Goal: Transaction & Acquisition: Purchase product/service

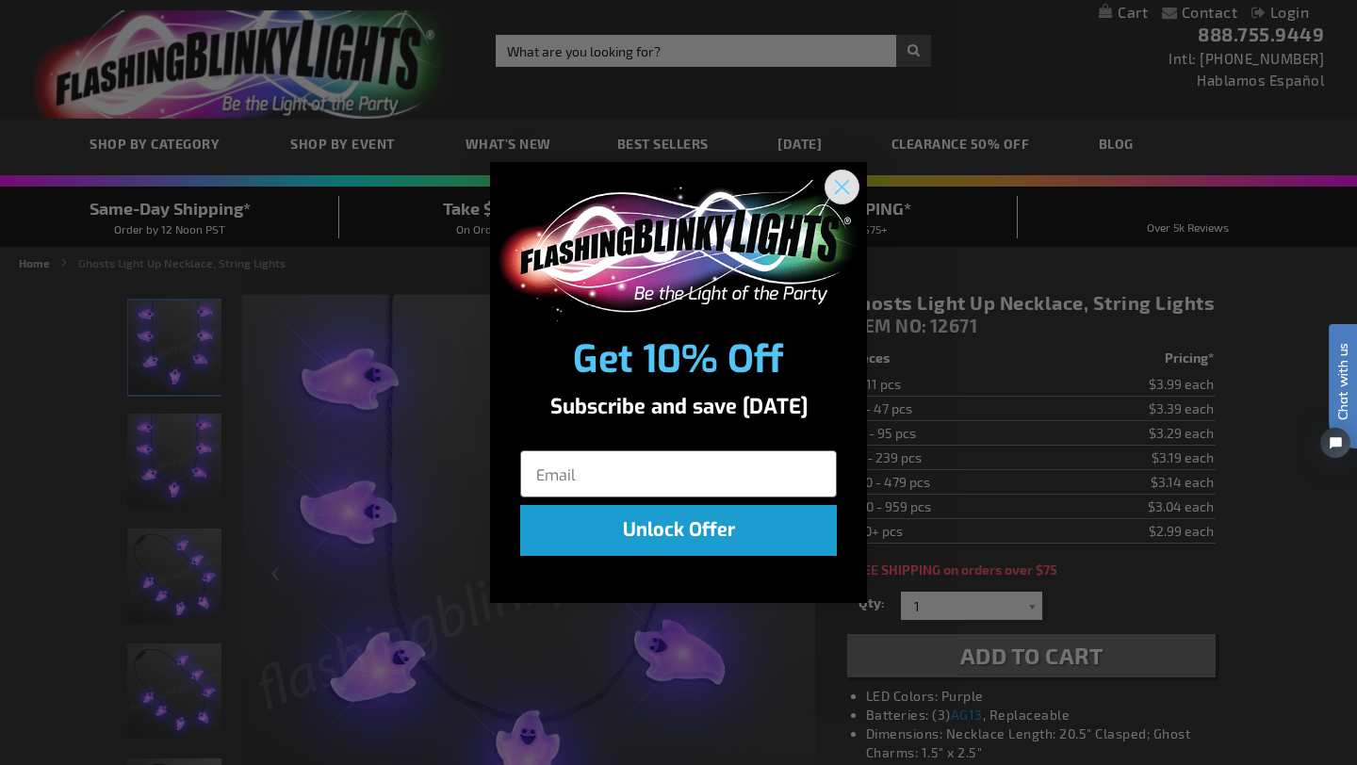
click at [841, 187] on icon "Close dialog" at bounding box center [842, 186] width 13 height 13
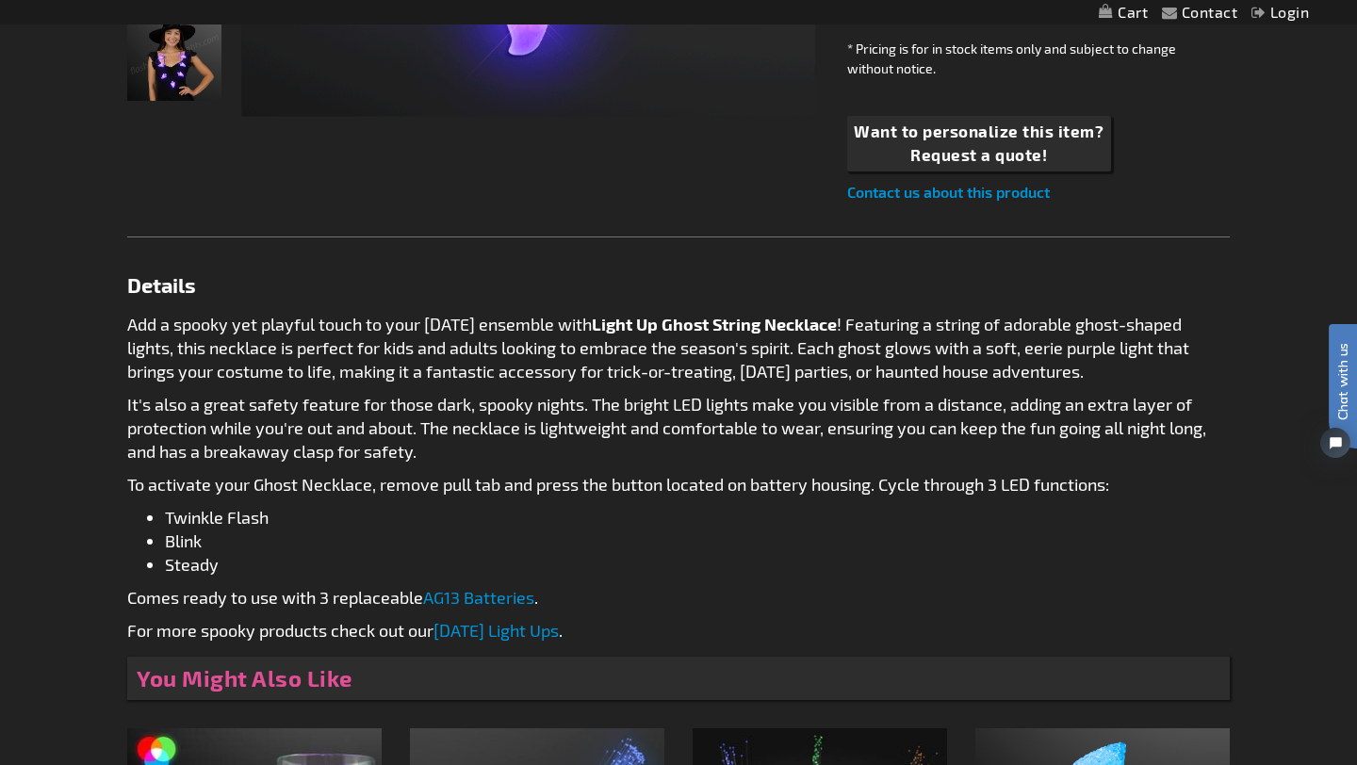
scroll to position [227, 0]
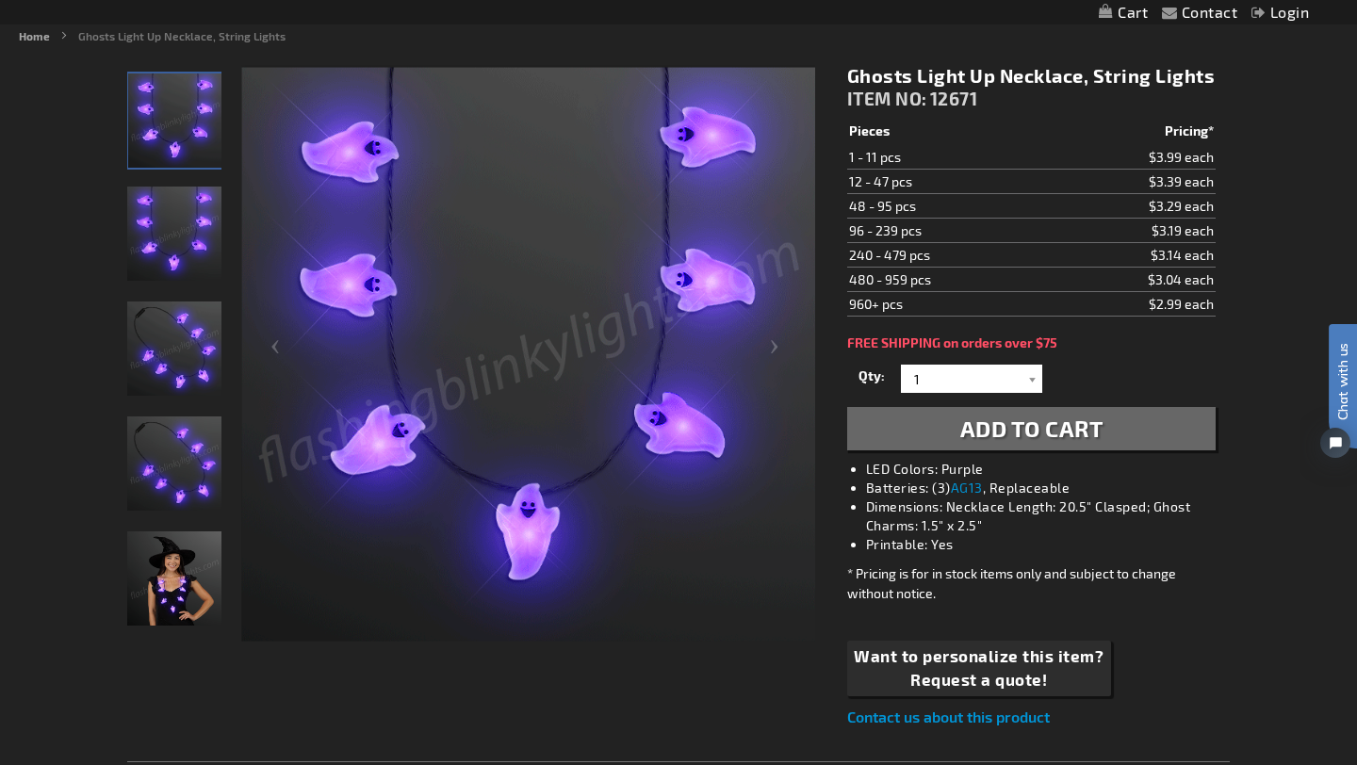
click at [1010, 440] on span "Add to Cart" at bounding box center [1031, 428] width 143 height 27
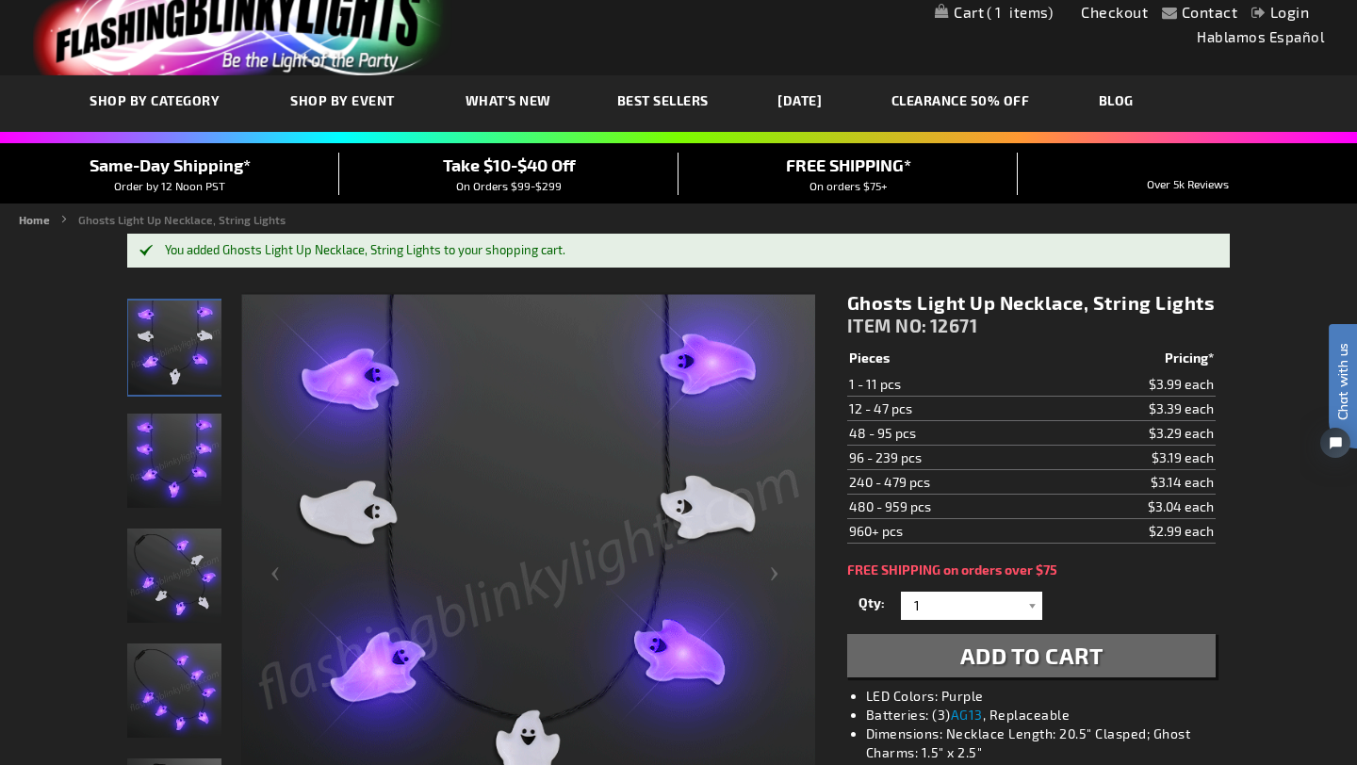
scroll to position [0, 0]
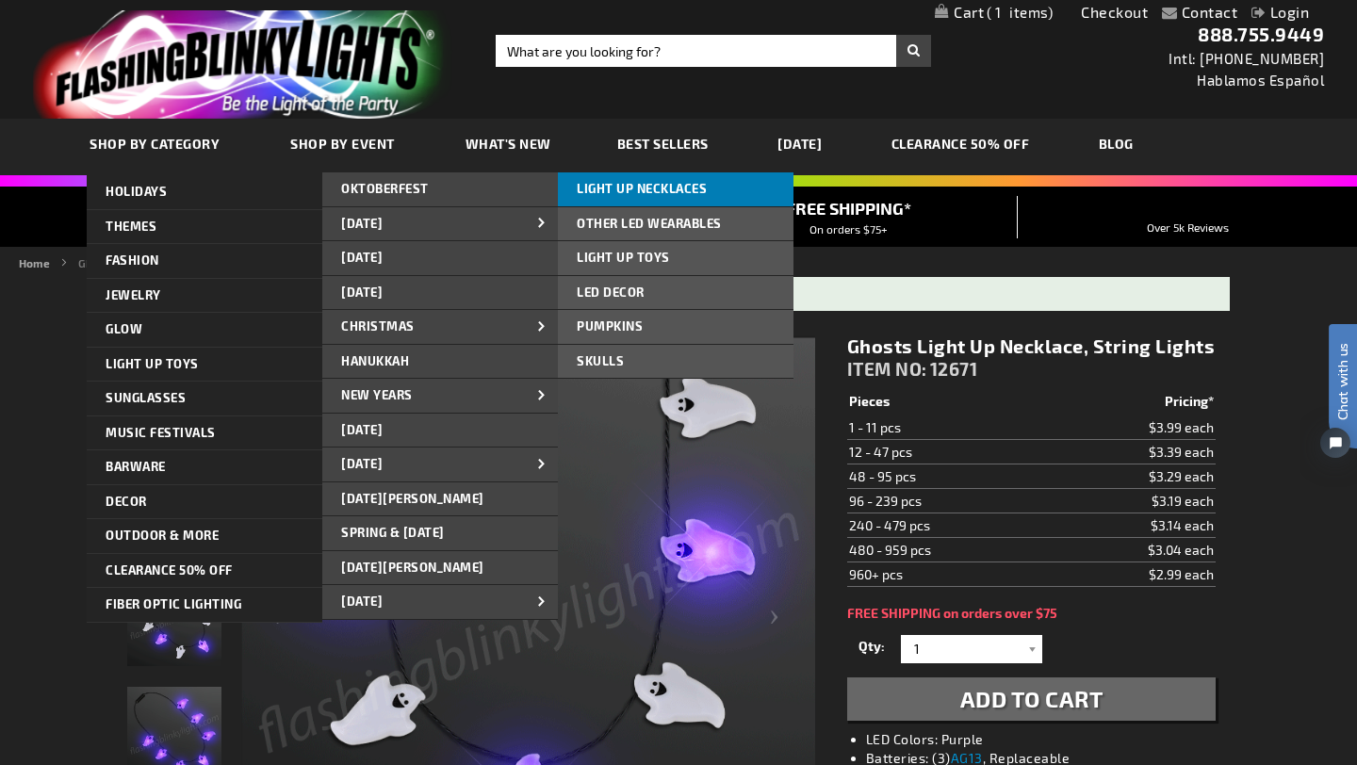
click at [708, 189] on link "LIGHT UP NECKLACES" at bounding box center [676, 189] width 236 height 34
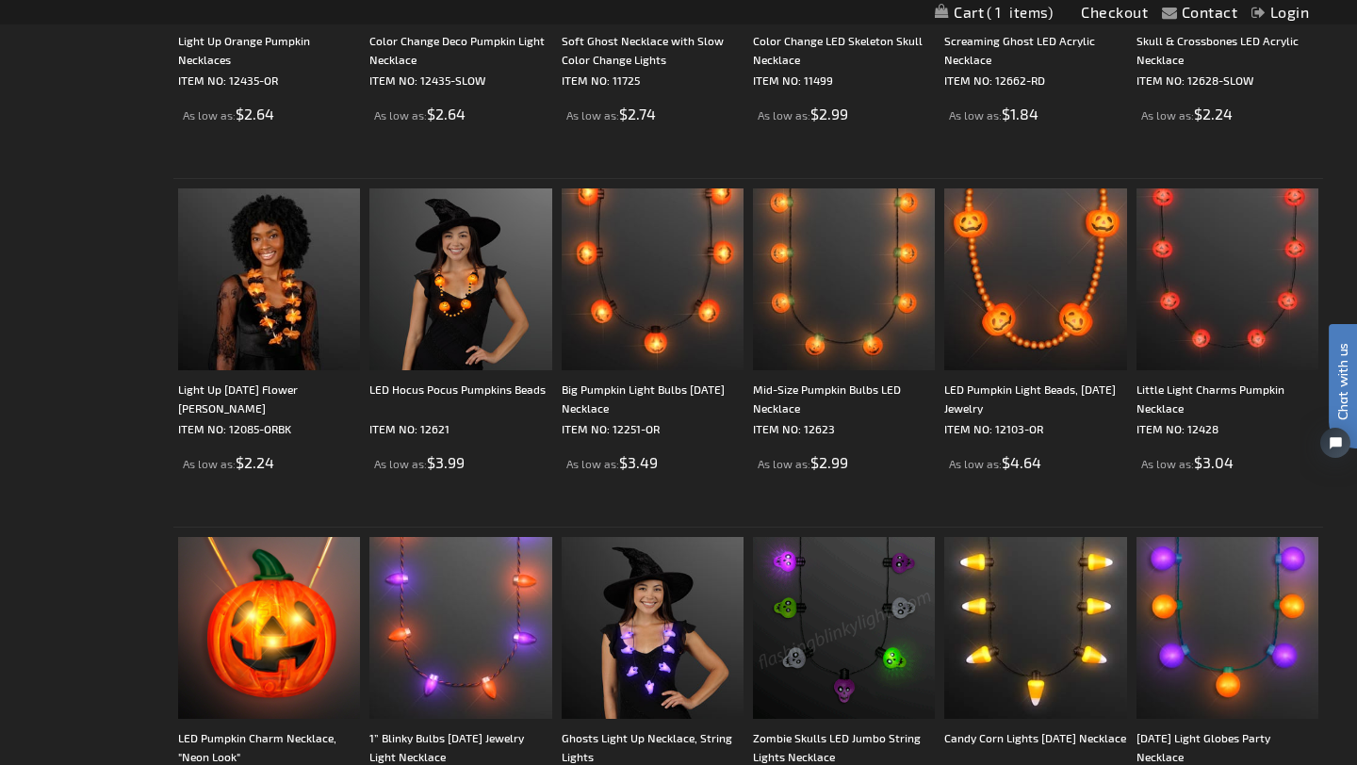
scroll to position [902, 0]
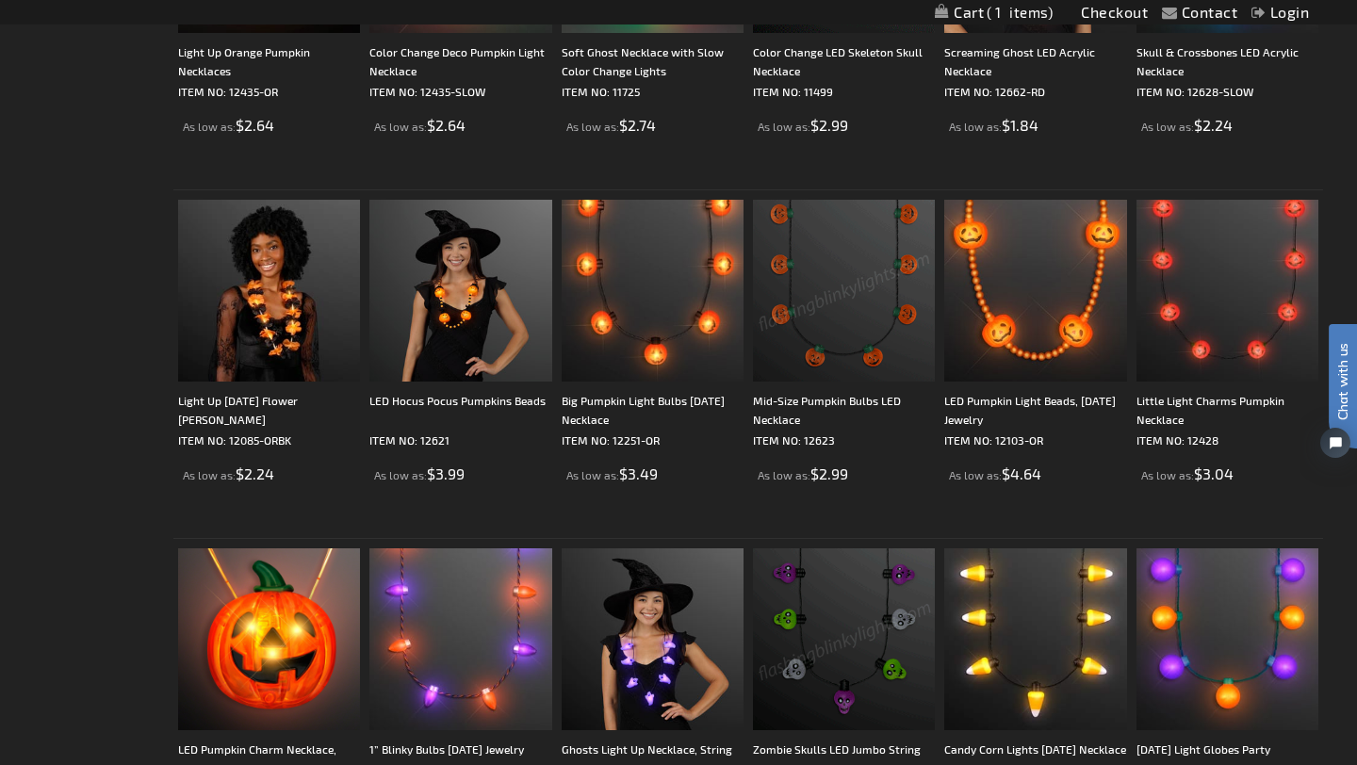
click at [866, 274] on img at bounding box center [844, 291] width 182 height 182
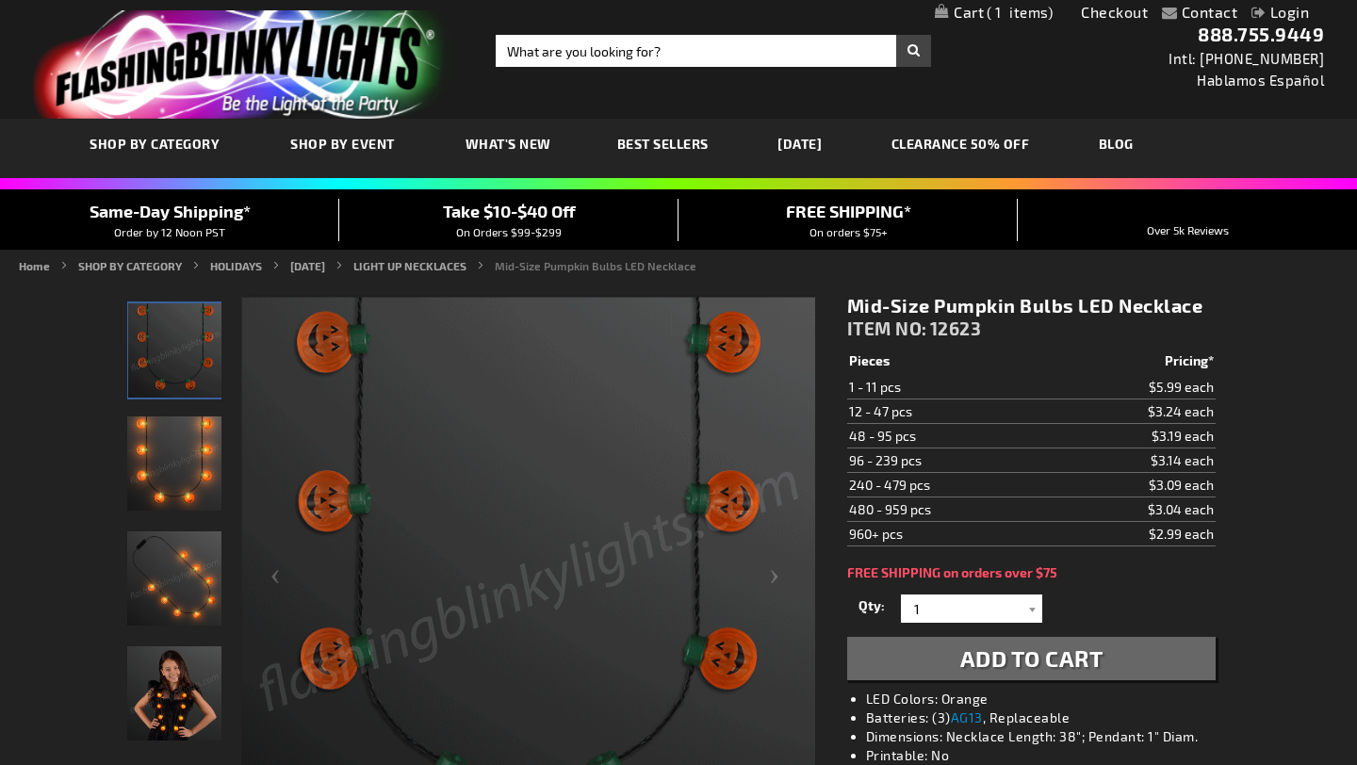
click at [1045, 657] on span "Add to Cart" at bounding box center [1031, 658] width 143 height 27
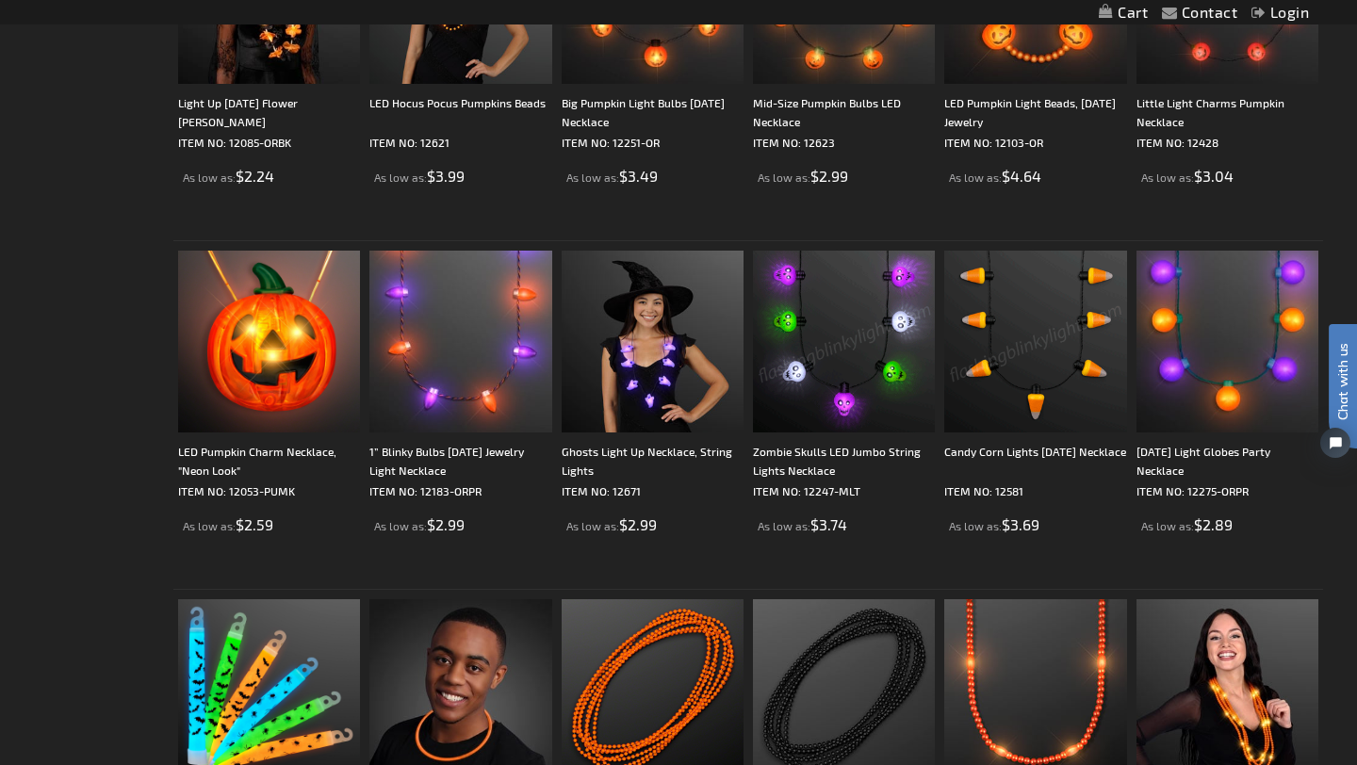
click at [1043, 368] on img at bounding box center [1035, 342] width 182 height 182
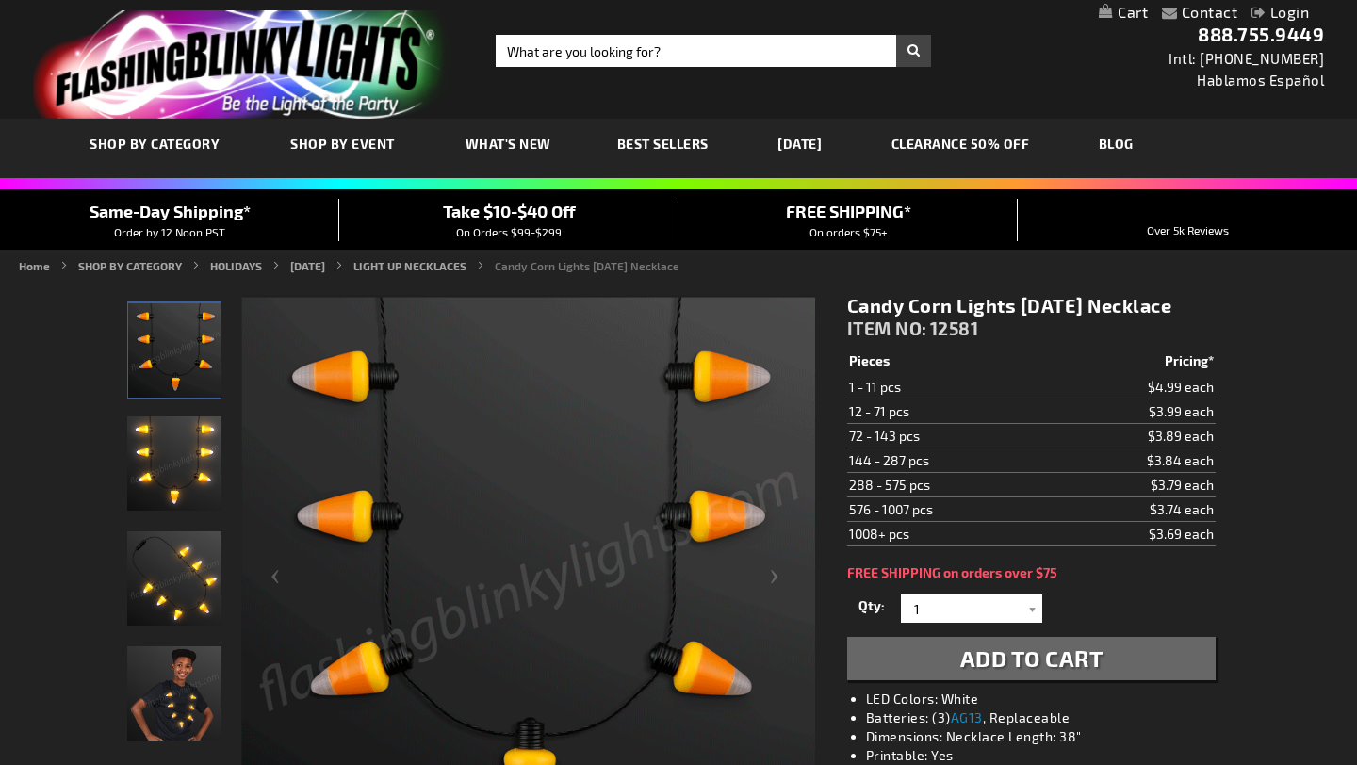
click at [987, 682] on div "Candy Corn Lights [DATE] Necklace ITEM NO: 12581 $3.69 Pieces Pricing* 1 - 11 p…" at bounding box center [1031, 617] width 397 height 674
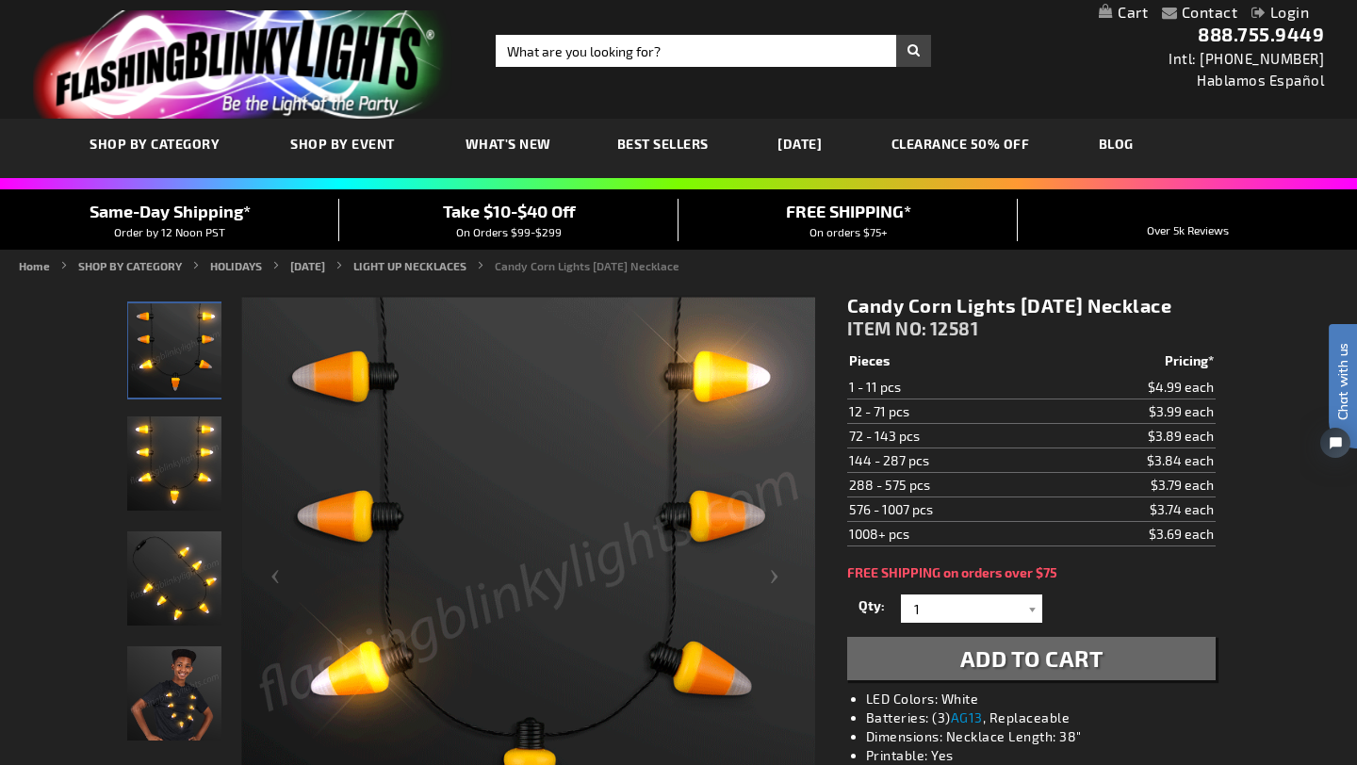
click at [983, 668] on span "Add to Cart" at bounding box center [1031, 658] width 143 height 27
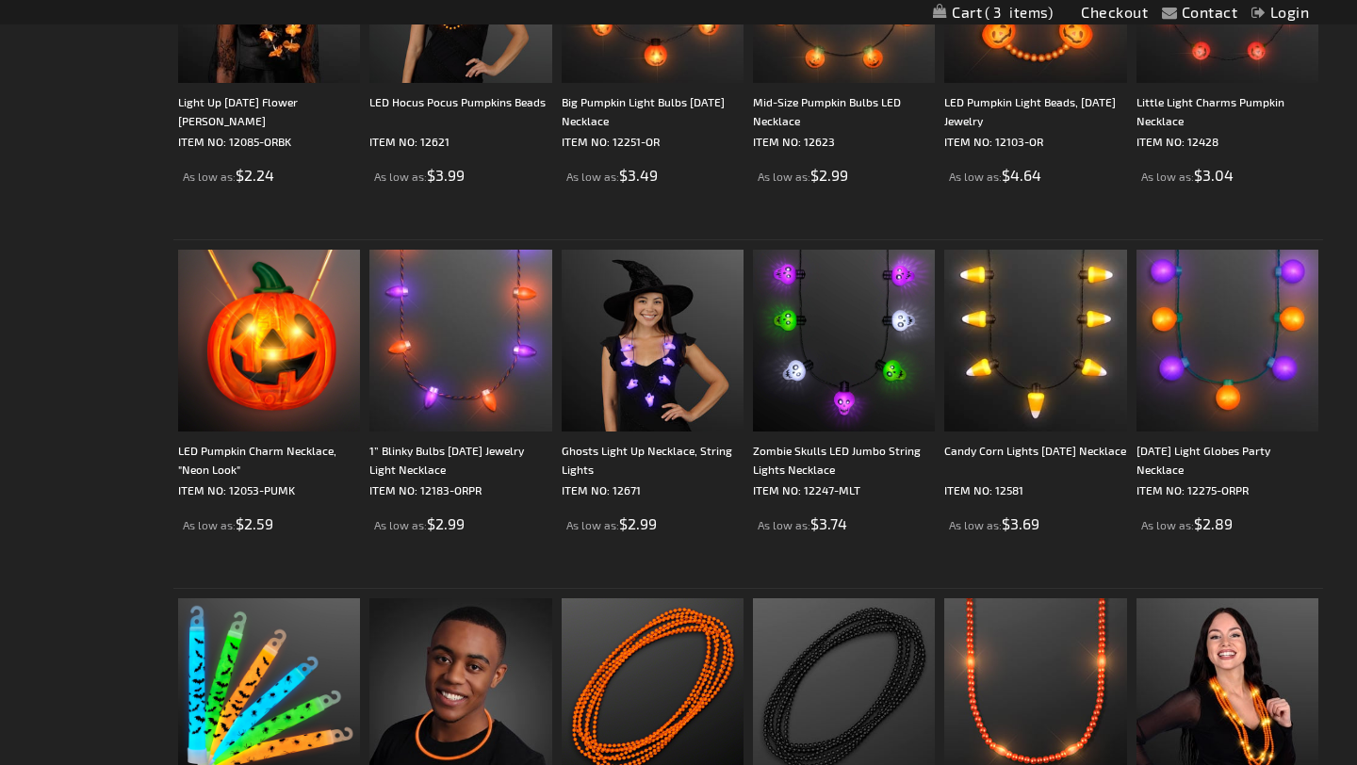
scroll to position [1200, 0]
